Goal: Task Accomplishment & Management: Manage account settings

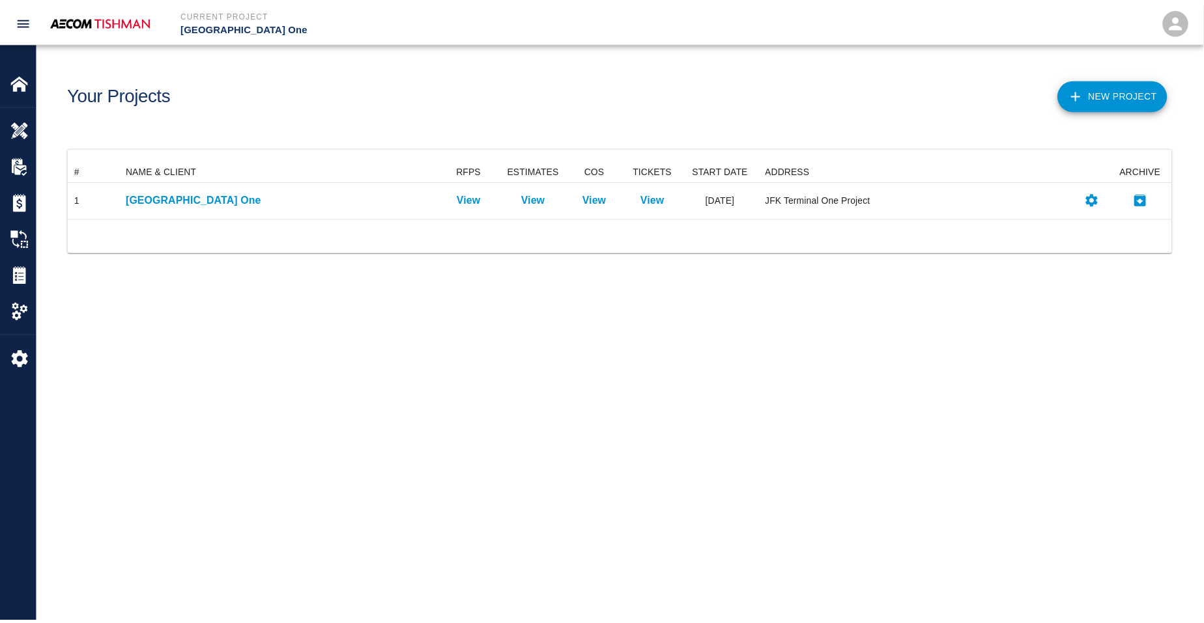
scroll to position [44, 1103]
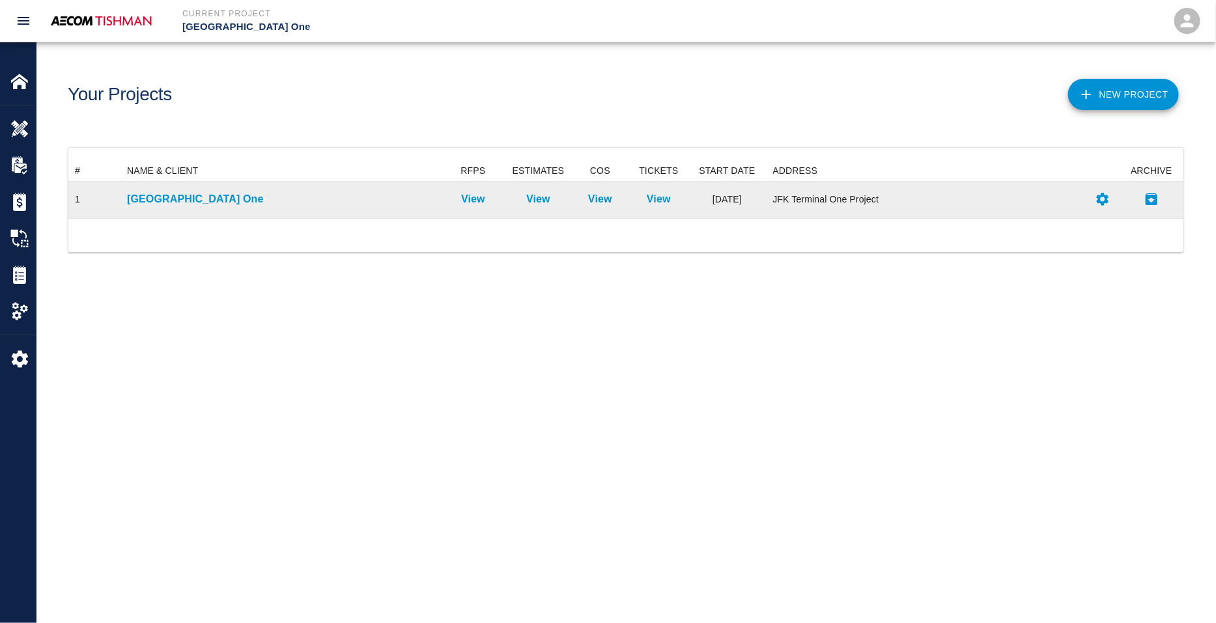
click at [173, 185] on div "[GEOGRAPHIC_DATA] One" at bounding box center [280, 200] width 320 height 36
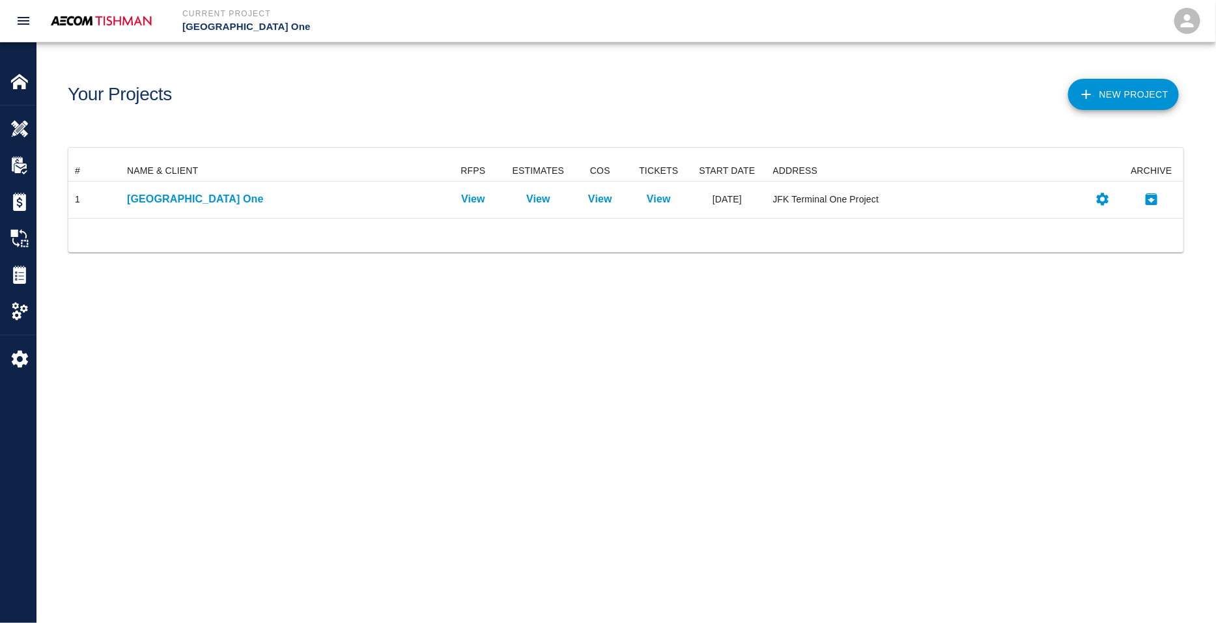
click at [419, 328] on main "Your Projects New Project # NAME & CLIENT RFPS ESTIMATES COS TICKETS START DATE…" at bounding box center [625, 311] width 1179 height 623
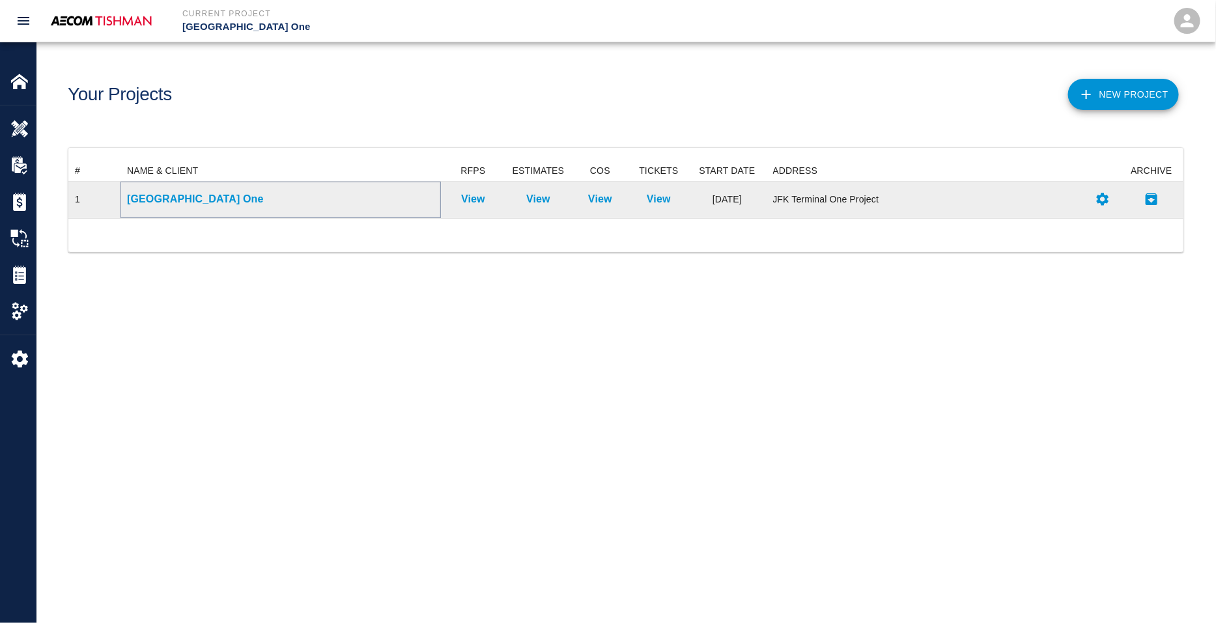
click at [178, 197] on p "[GEOGRAPHIC_DATA] One" at bounding box center [280, 199] width 307 height 16
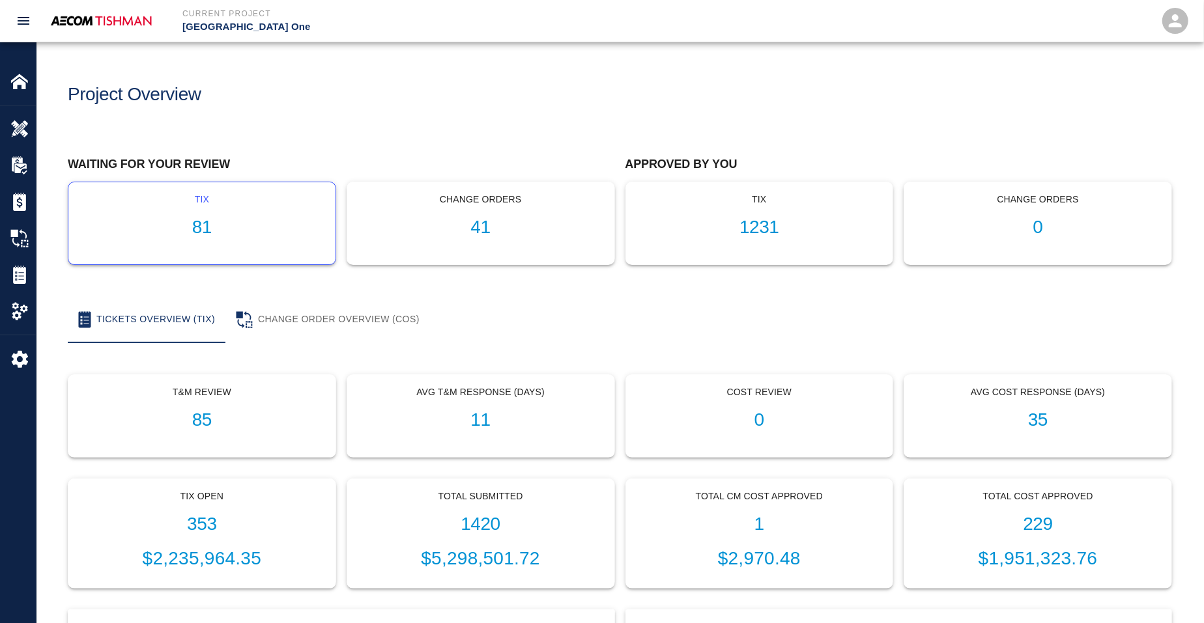
click at [262, 233] on h1 "81" at bounding box center [202, 227] width 246 height 21
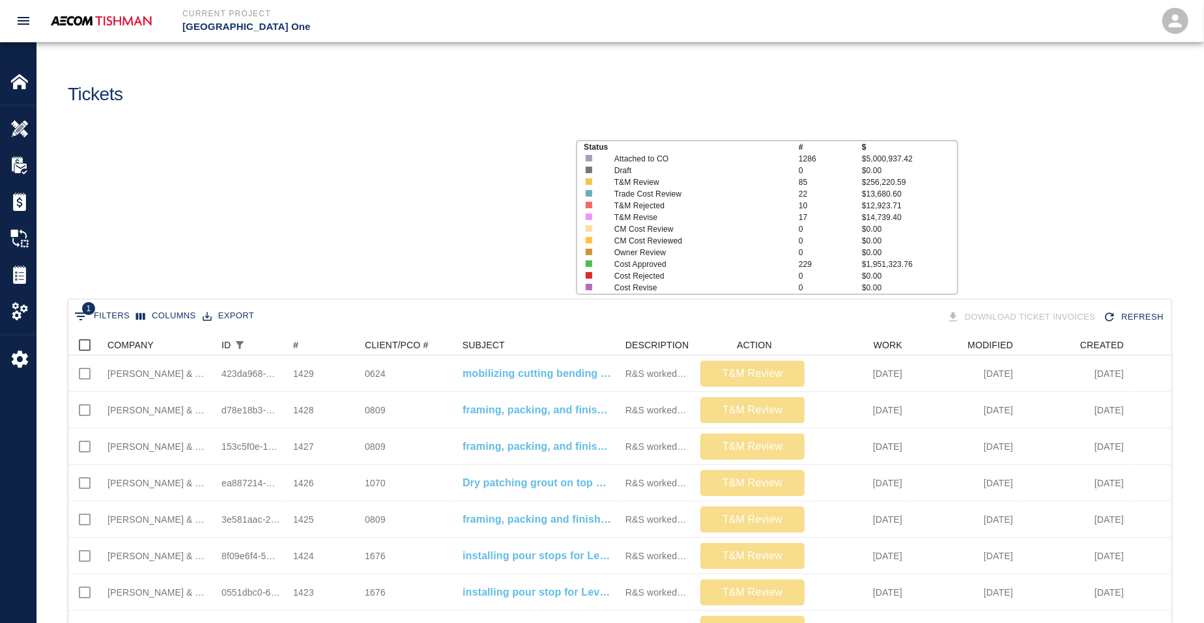
scroll to position [750, 1090]
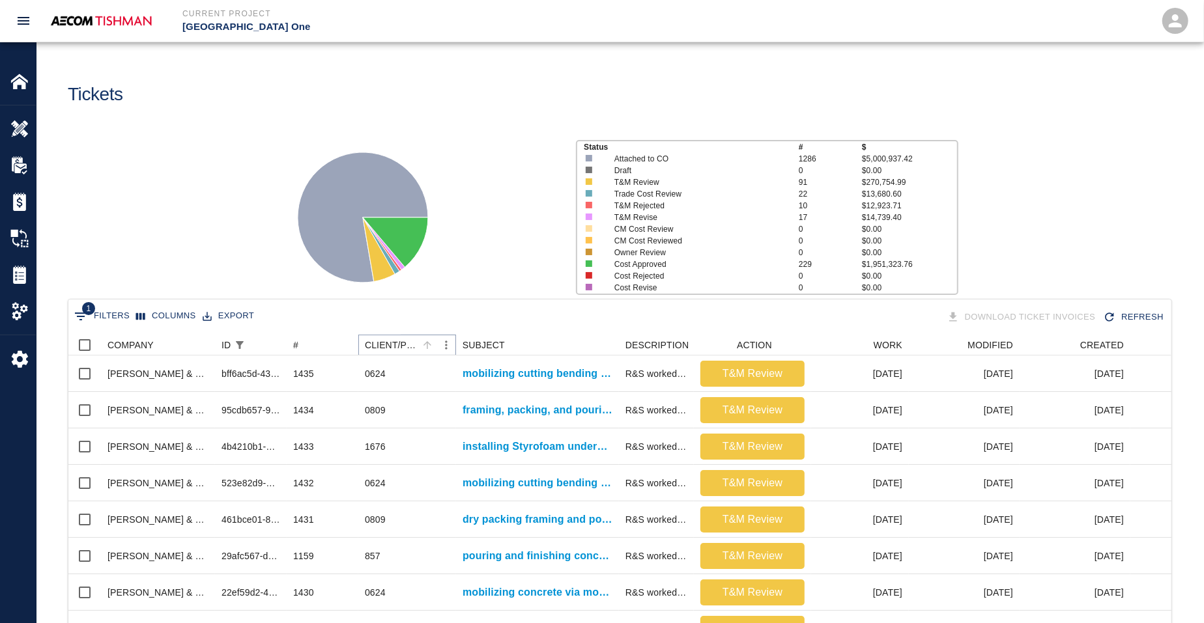
click at [428, 341] on icon "Sort" at bounding box center [427, 345] width 12 height 12
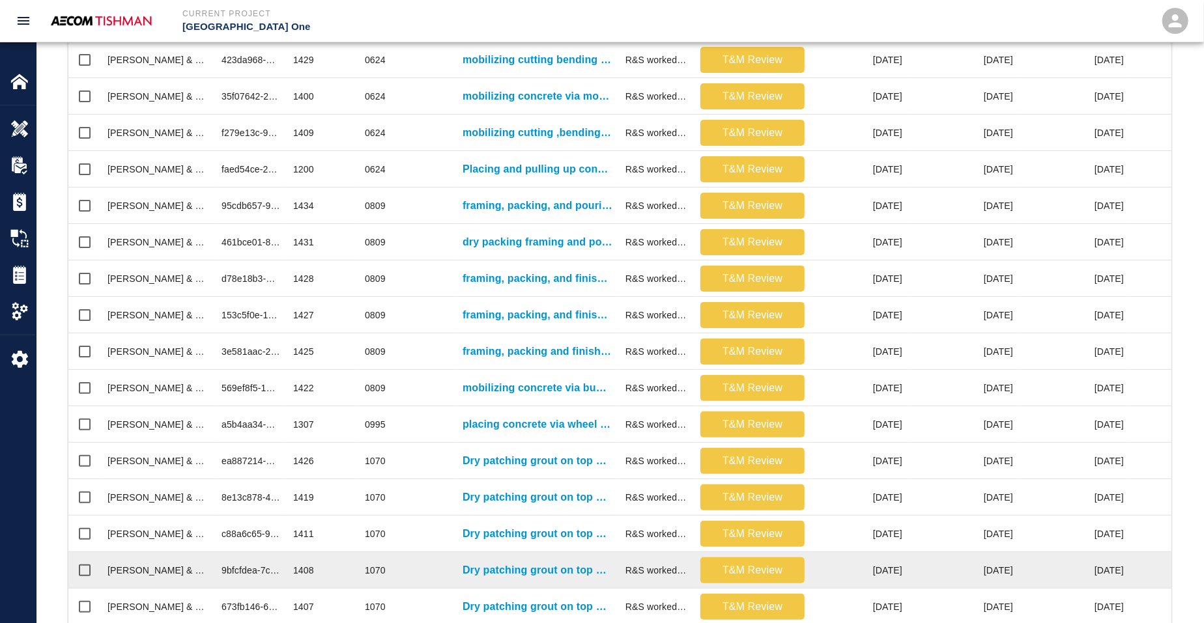
scroll to position [540, 0]
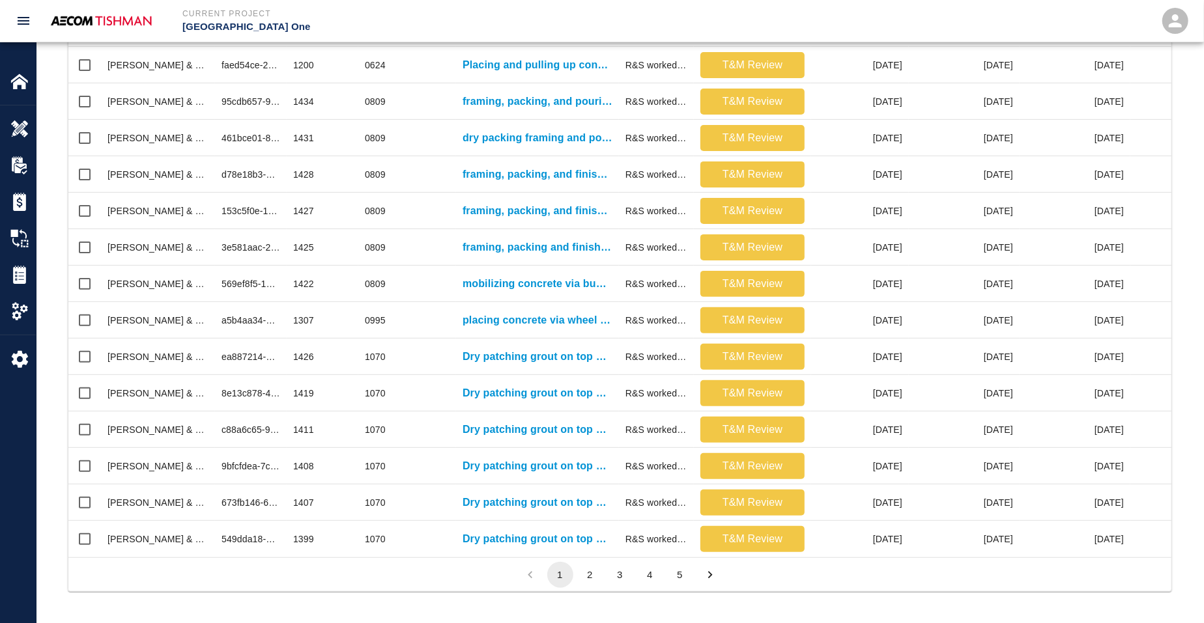
click at [679, 569] on button "5" at bounding box center [680, 575] width 26 height 26
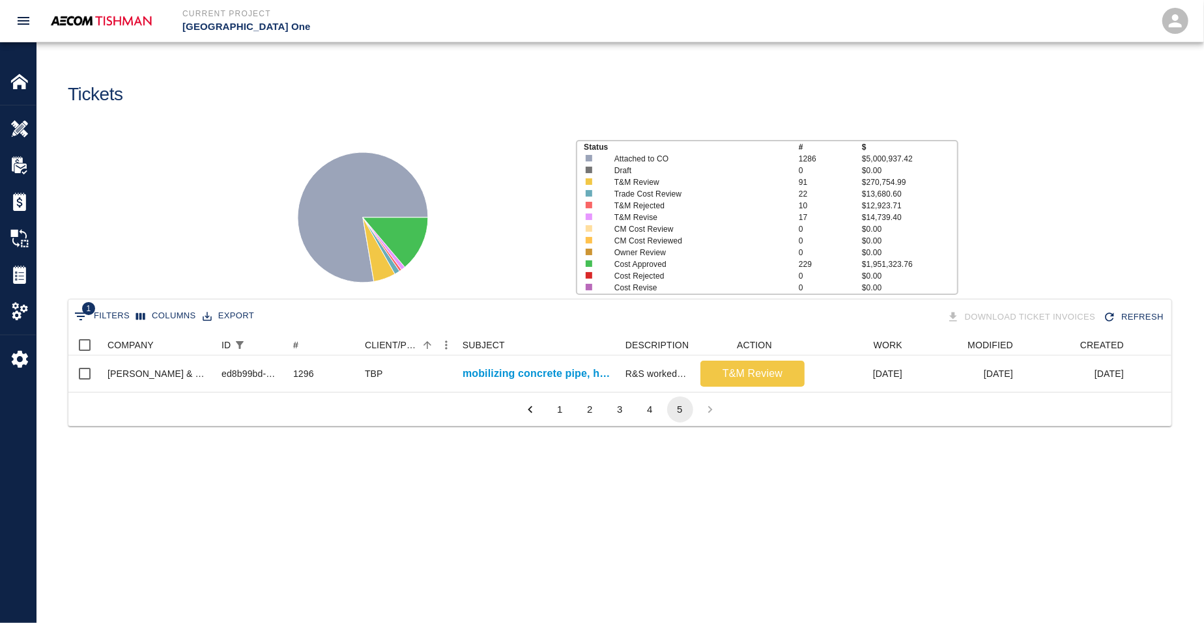
scroll to position [13, 13]
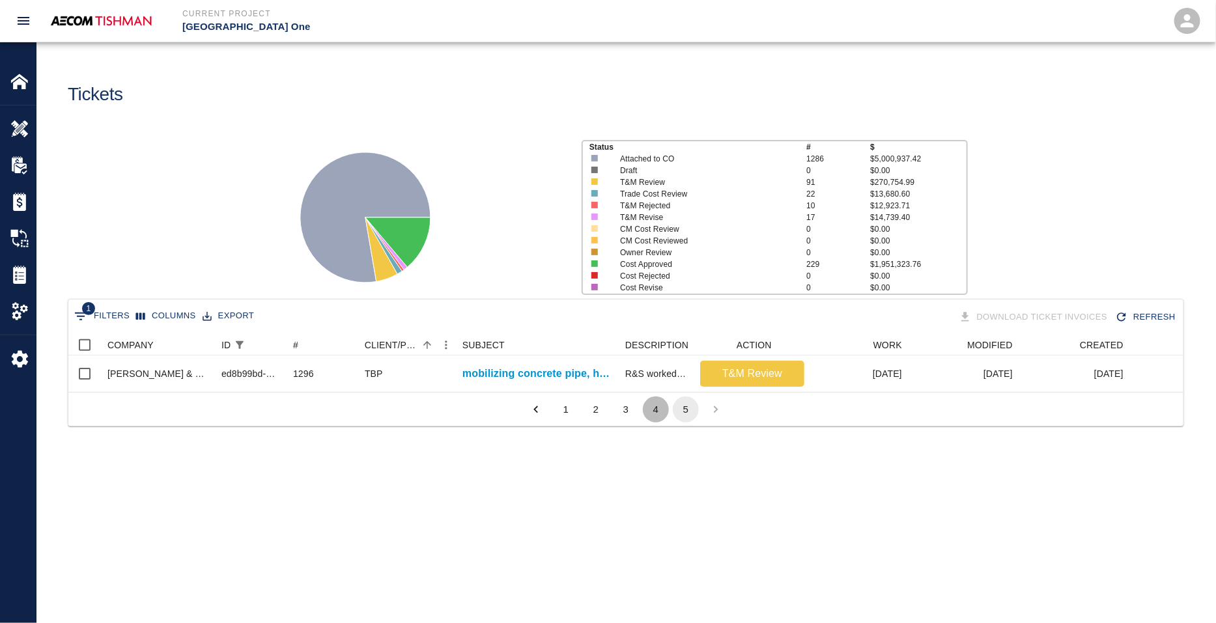
click at [651, 417] on button "4" at bounding box center [656, 410] width 26 height 26
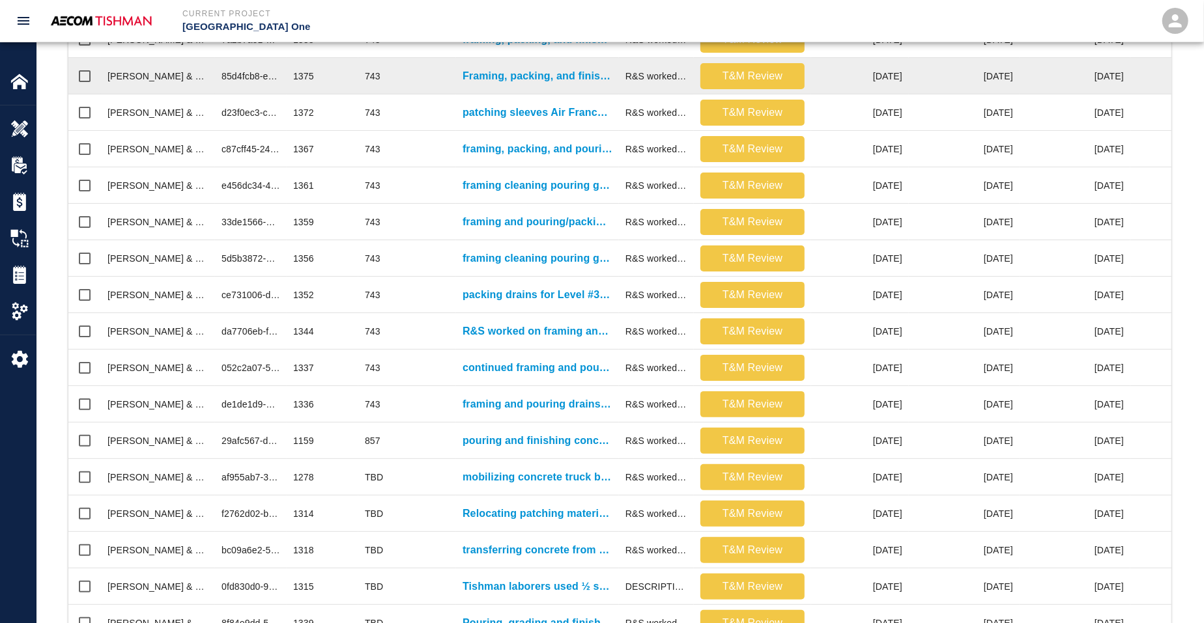
scroll to position [540, 0]
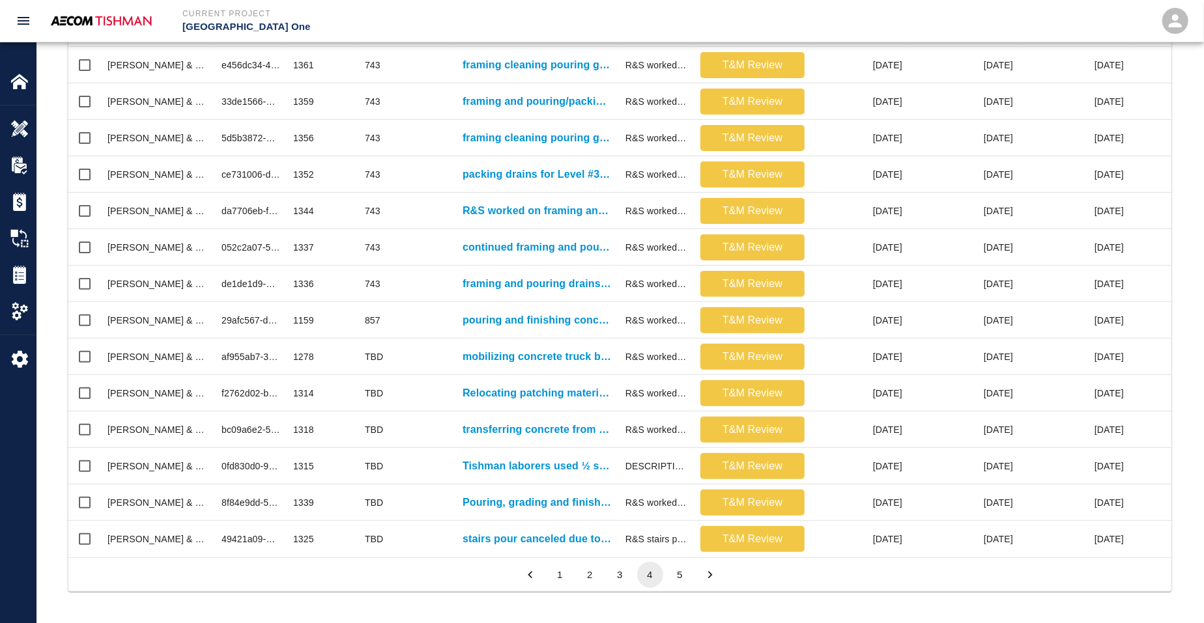
click at [621, 578] on button "3" at bounding box center [620, 575] width 26 height 26
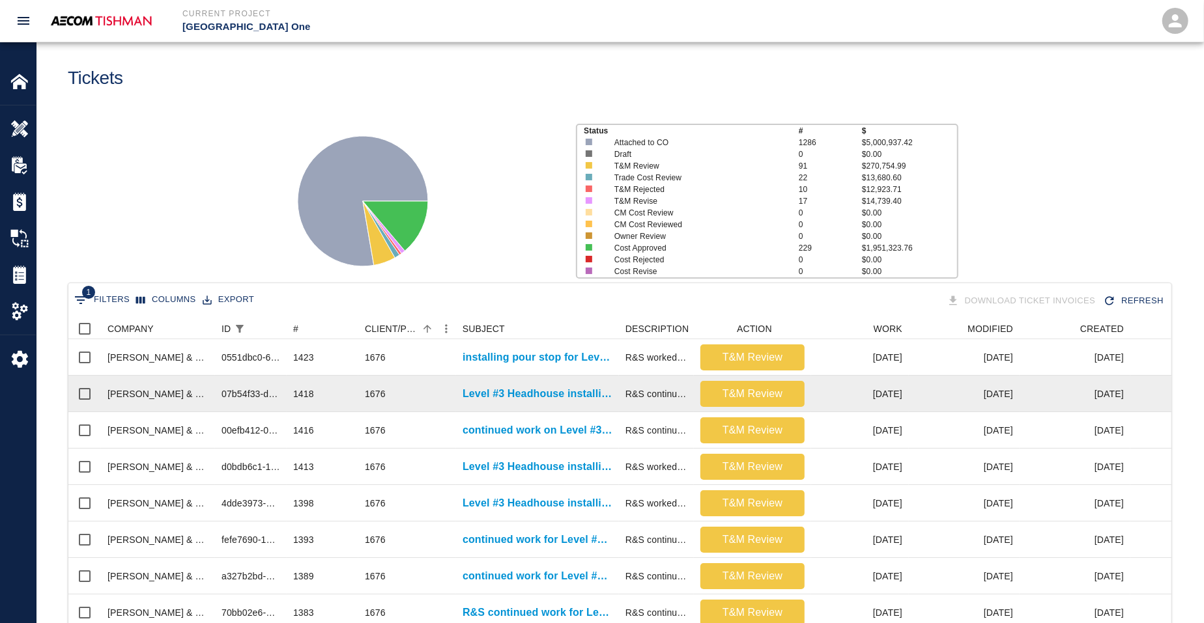
scroll to position [0, 0]
